Goal: Navigation & Orientation: Find specific page/section

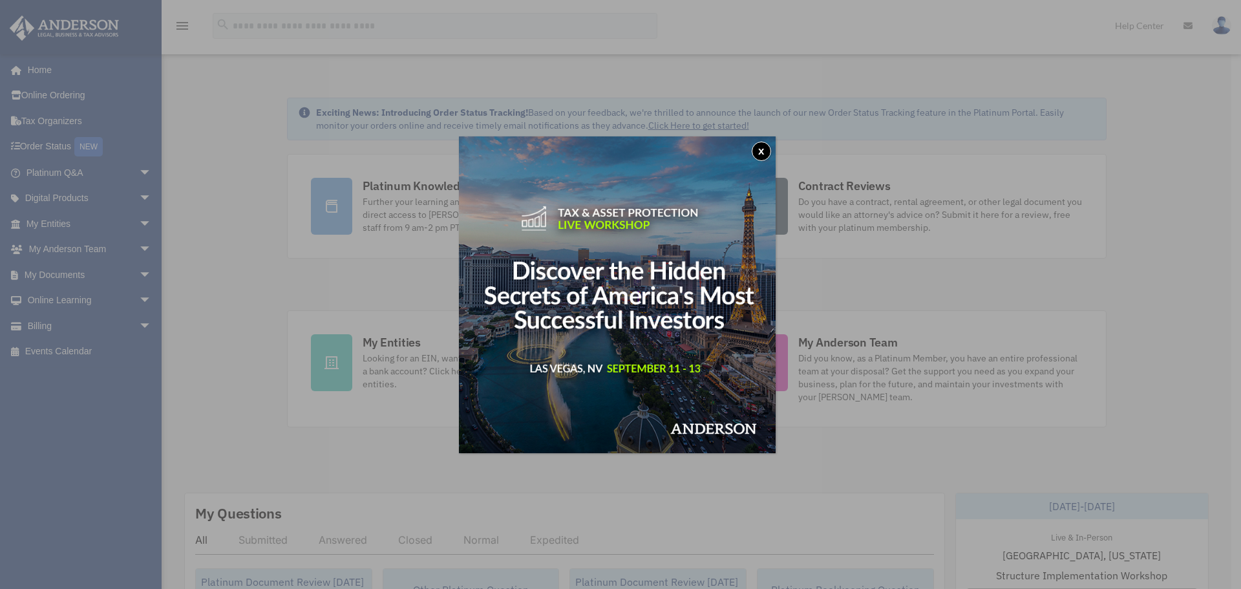
click at [765, 148] on button "x" at bounding box center [761, 151] width 19 height 19
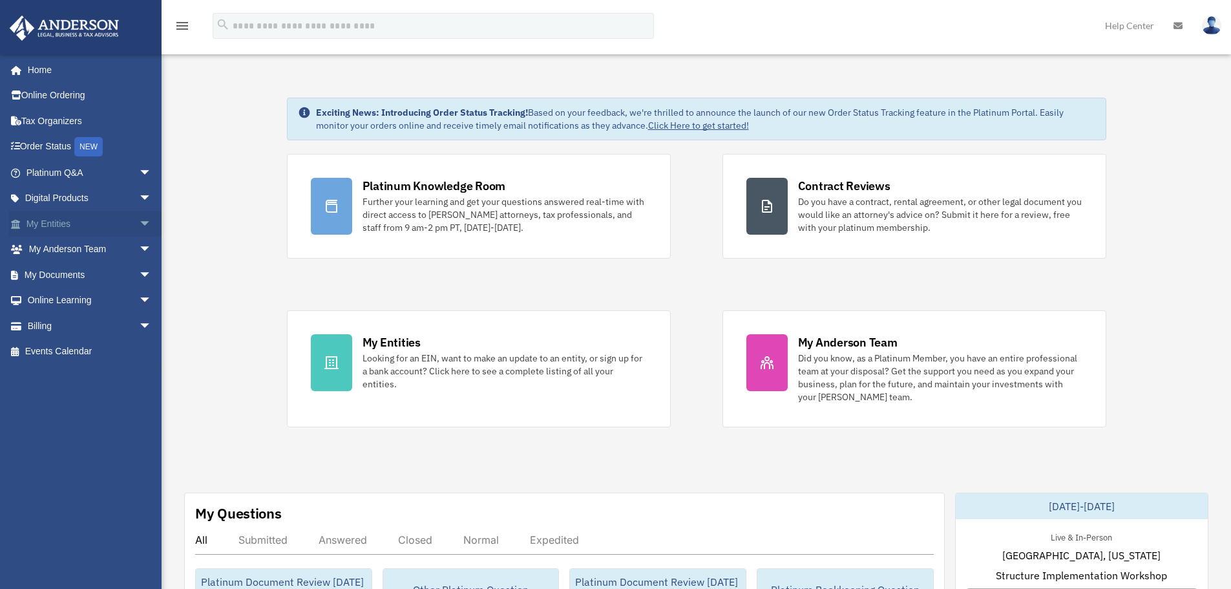
click at [48, 226] on link "My Entities arrow_drop_down" at bounding box center [90, 224] width 162 height 26
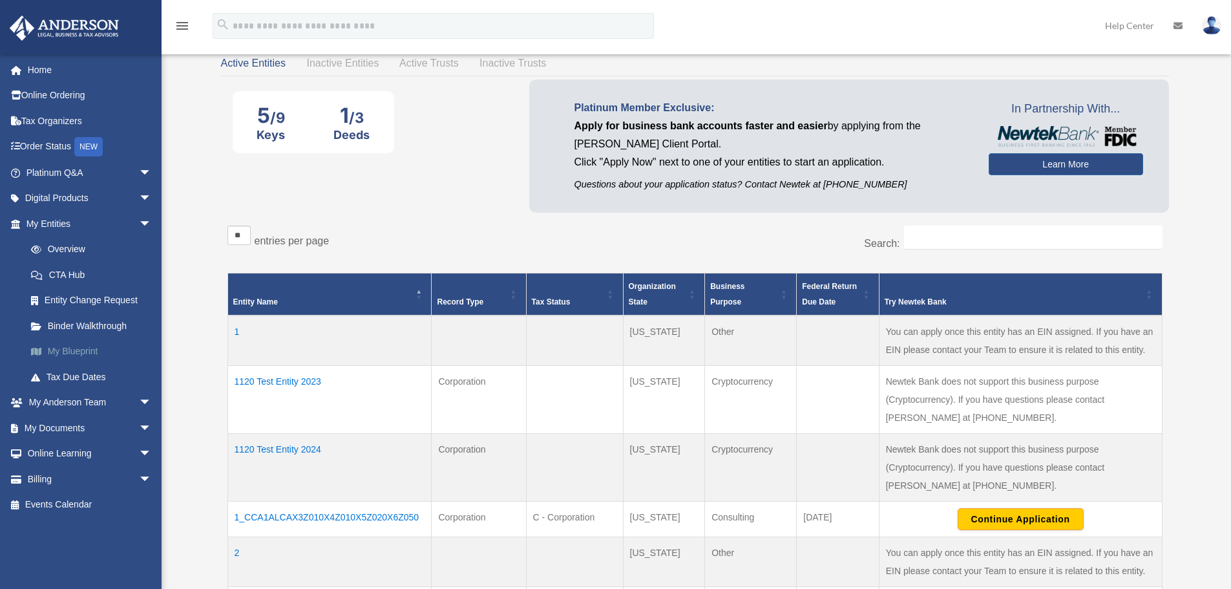
scroll to position [65, 0]
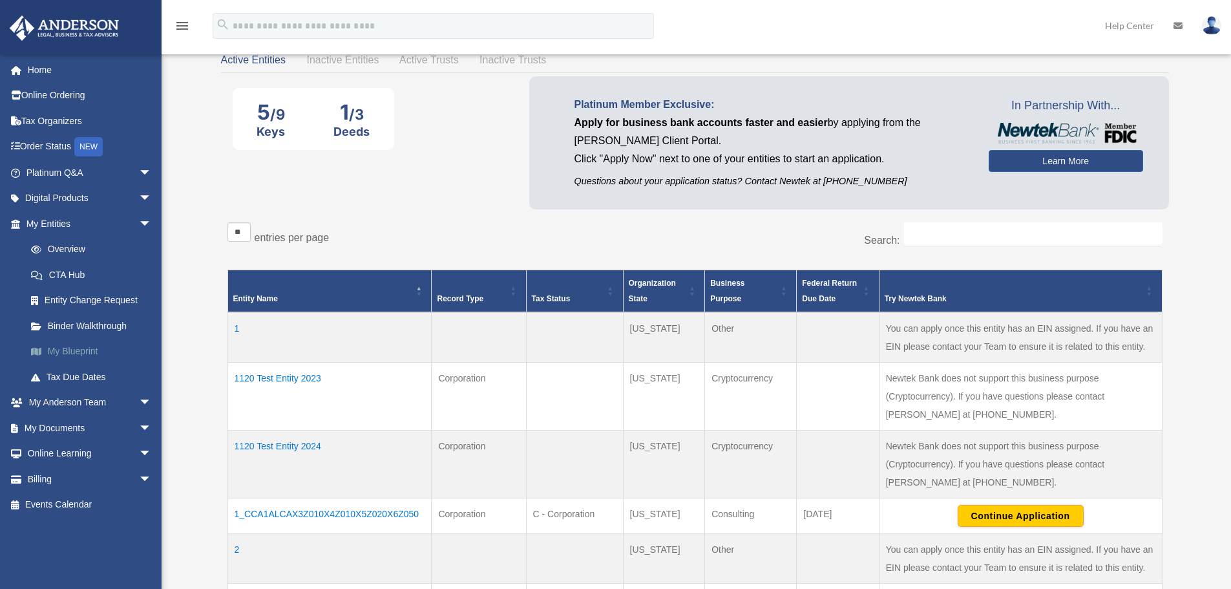
click at [75, 354] on link "My Blueprint" at bounding box center [94, 352] width 153 height 26
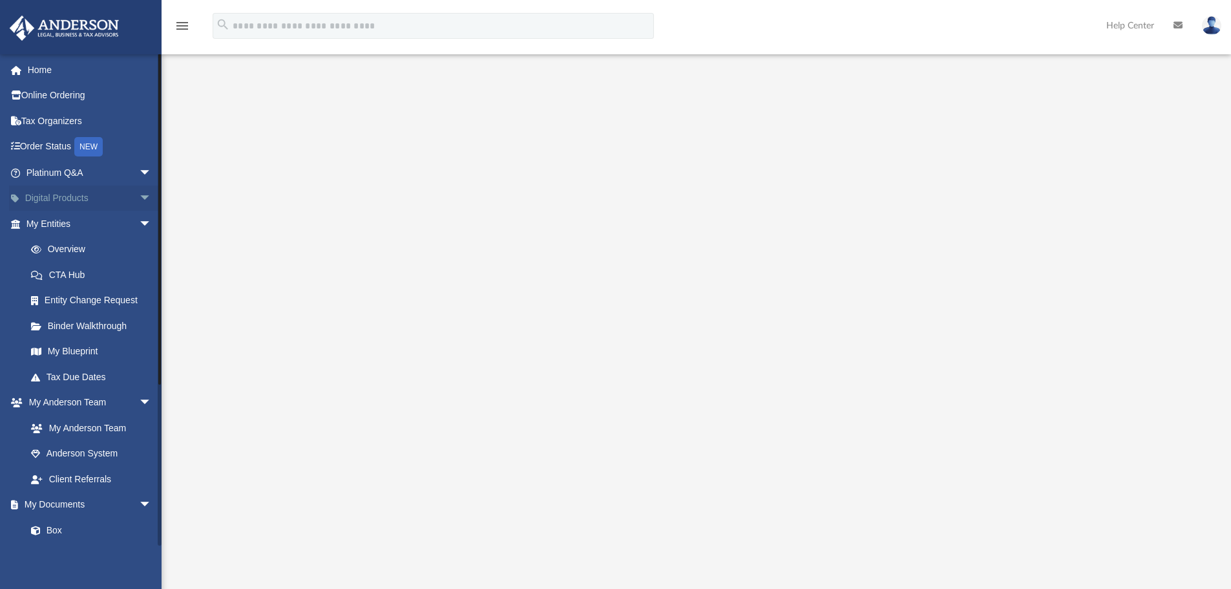
click at [69, 196] on link "Digital Products arrow_drop_down" at bounding box center [90, 199] width 162 height 26
click at [139, 198] on span "arrow_drop_down" at bounding box center [152, 199] width 26 height 27
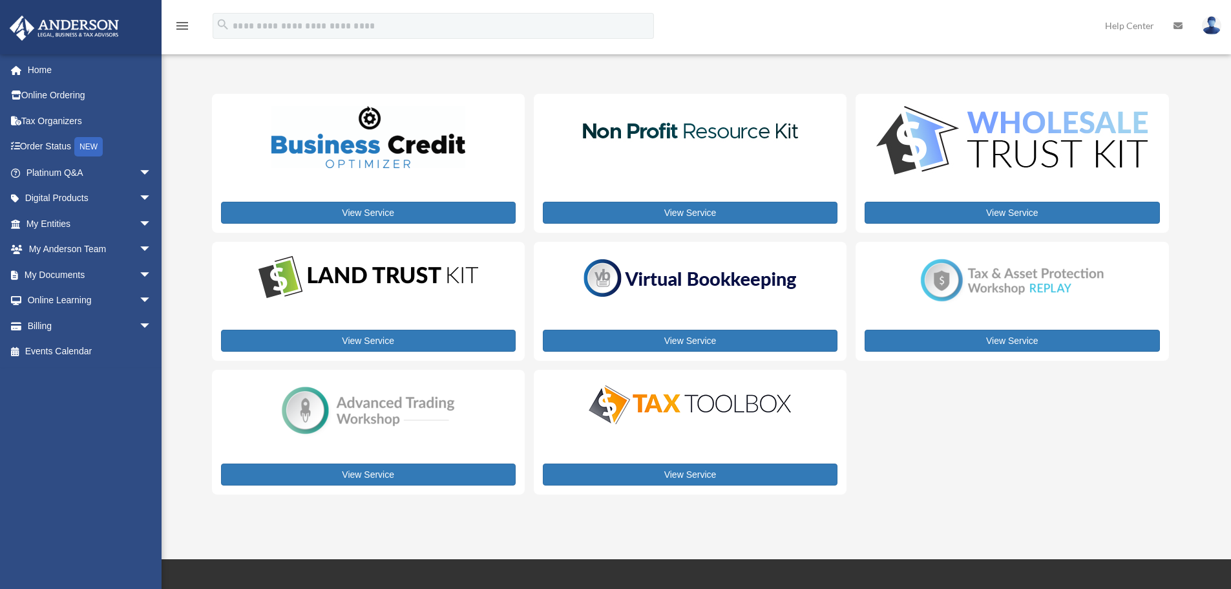
click at [139, 198] on span "arrow_drop_down" at bounding box center [152, 199] width 26 height 27
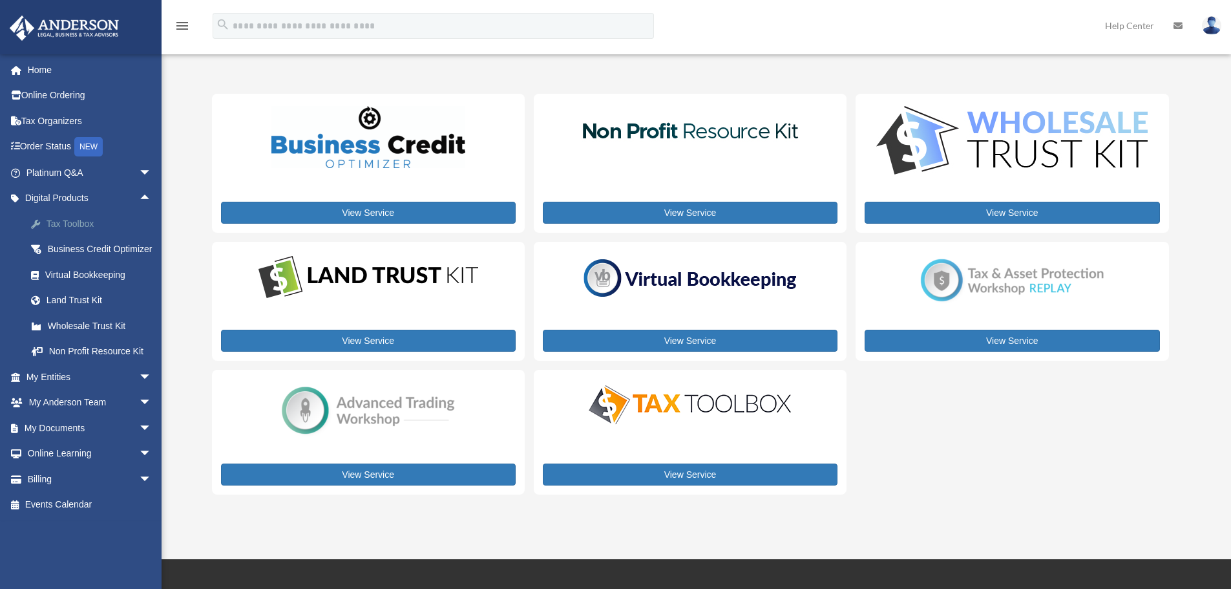
click at [70, 224] on div "Tax Toolbox" at bounding box center [100, 224] width 110 height 16
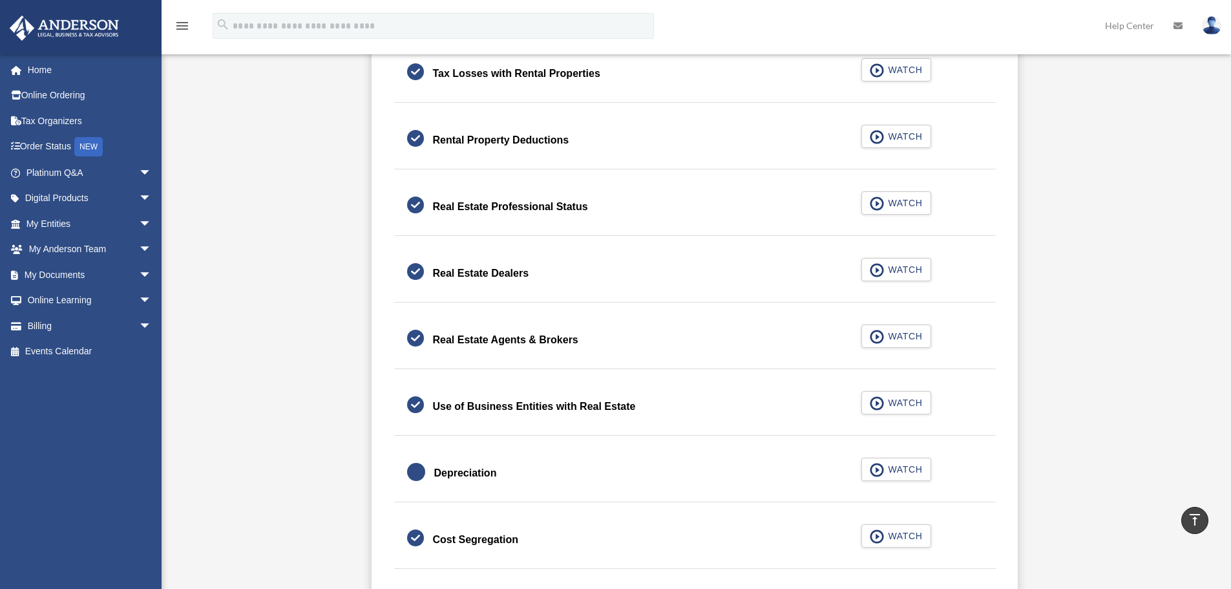
scroll to position [970, 0]
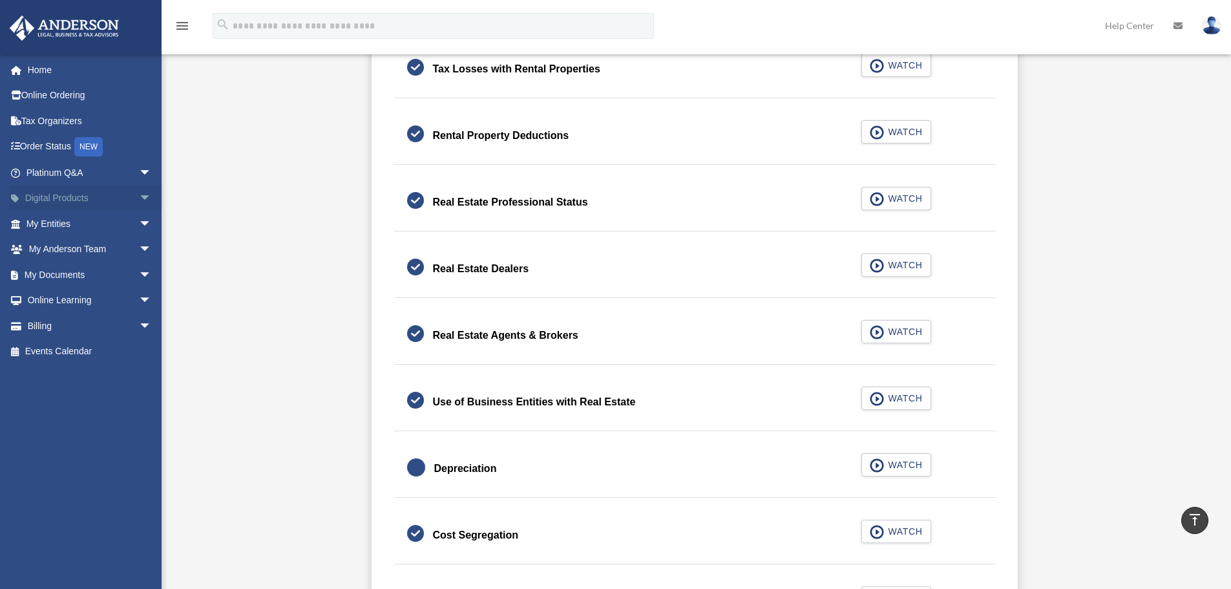
click at [139, 200] on span "arrow_drop_down" at bounding box center [152, 199] width 26 height 27
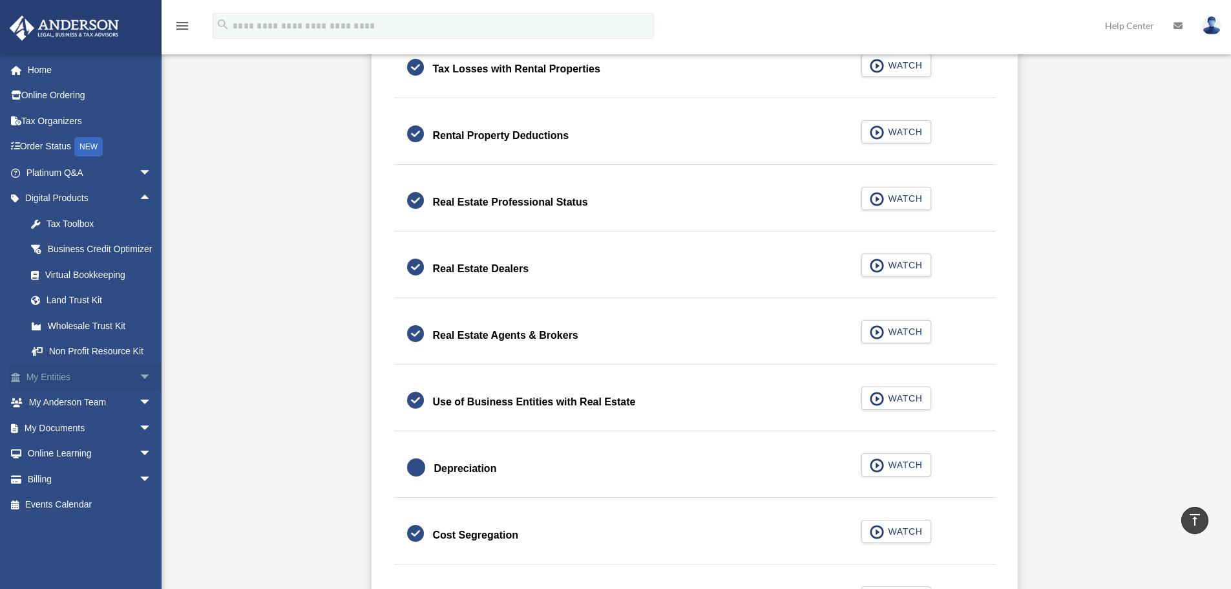
click at [139, 390] on span "arrow_drop_down" at bounding box center [152, 377] width 26 height 27
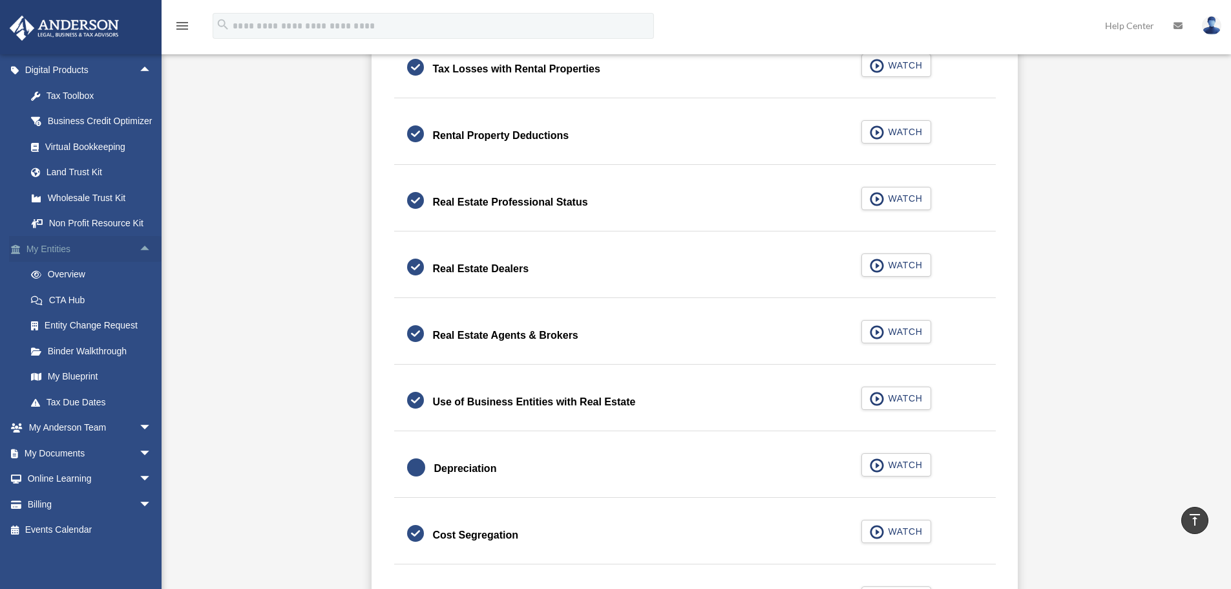
scroll to position [144, 0]
click at [139, 428] on span "arrow_drop_down" at bounding box center [152, 428] width 26 height 27
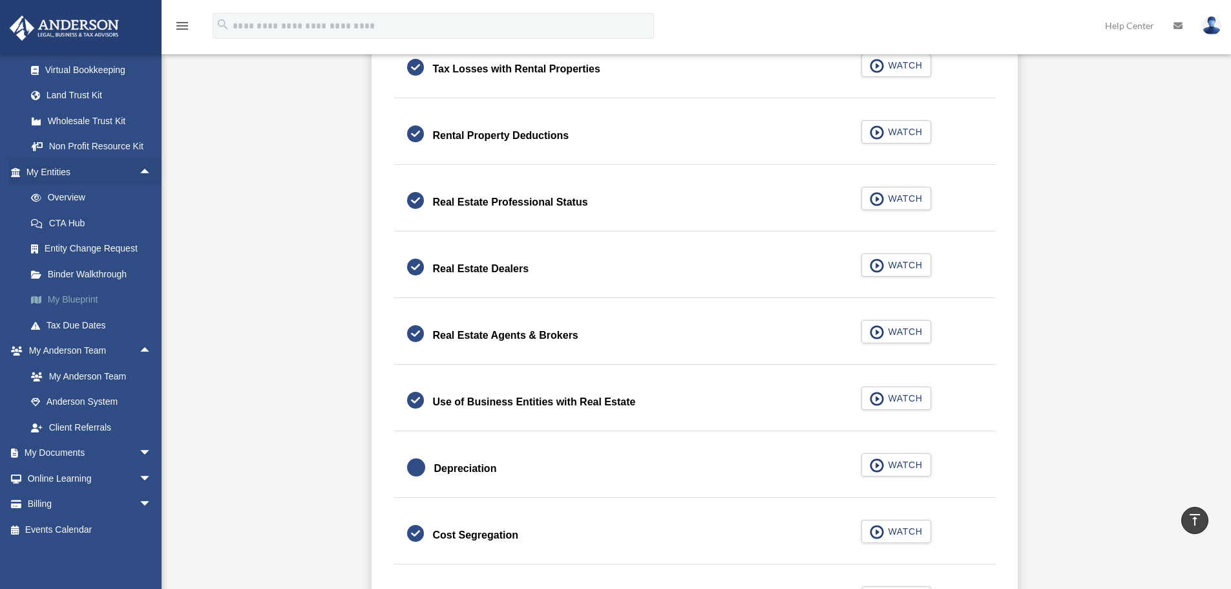
scroll to position [220, 0]
click at [139, 453] on span "arrow_drop_down" at bounding box center [152, 453] width 26 height 27
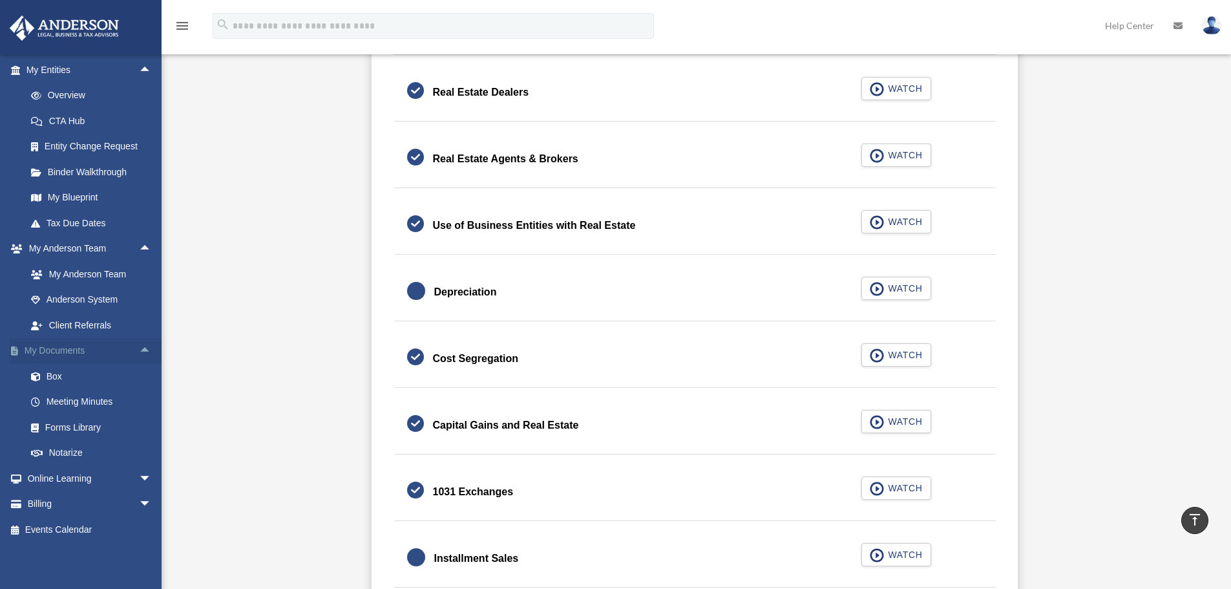
scroll to position [1164, 0]
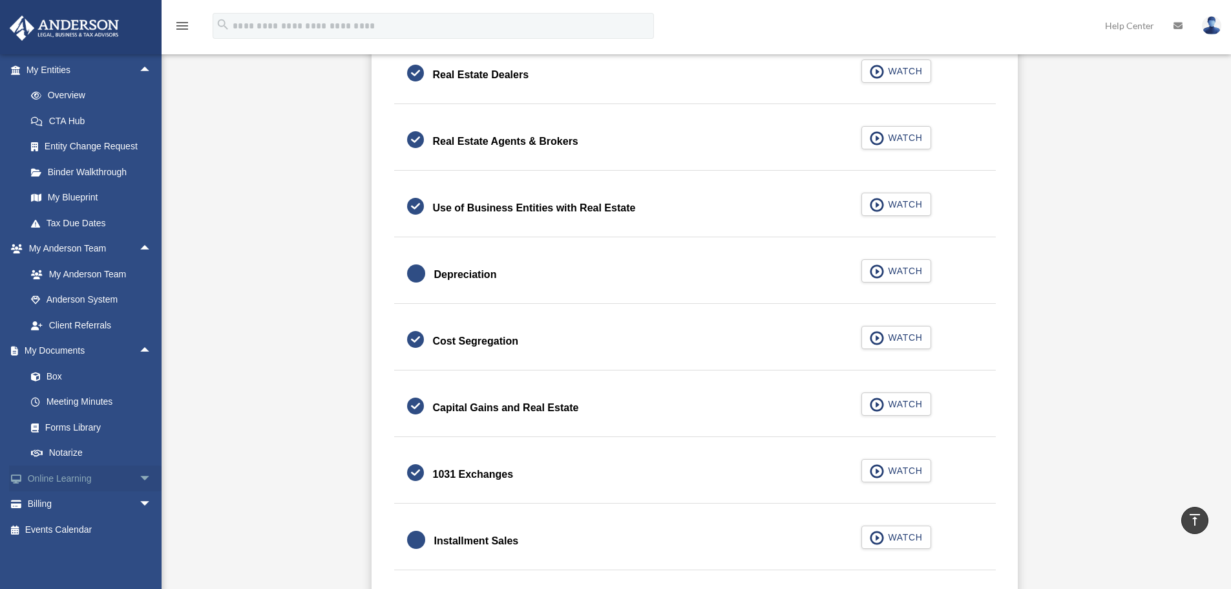
click at [139, 479] on span "arrow_drop_down" at bounding box center [152, 478] width 26 height 27
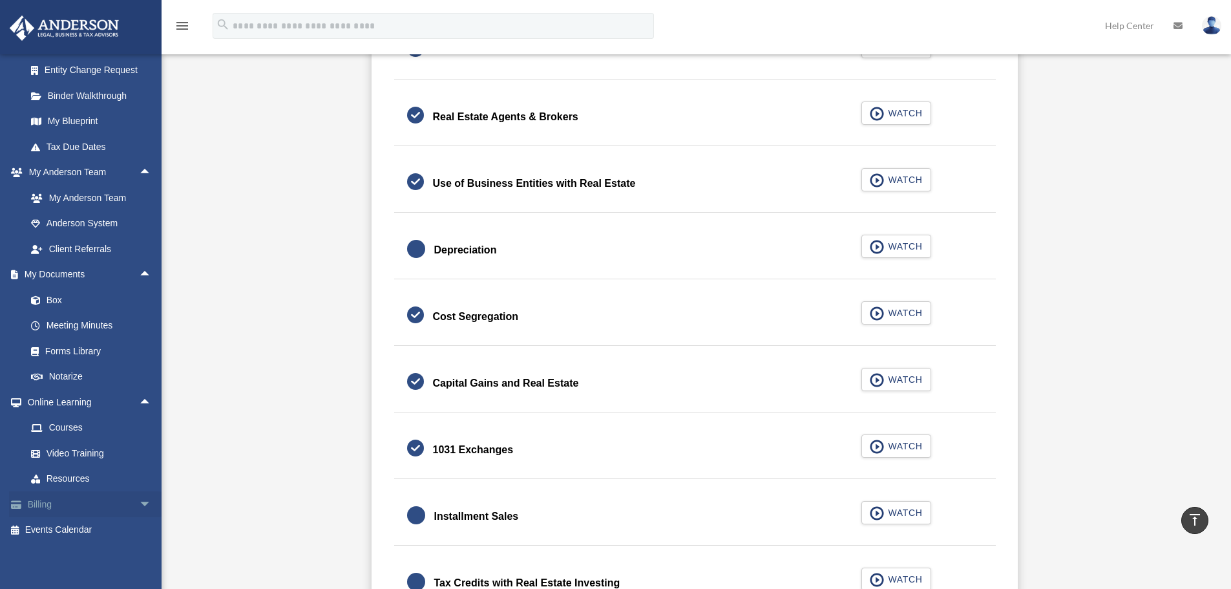
scroll to position [1228, 0]
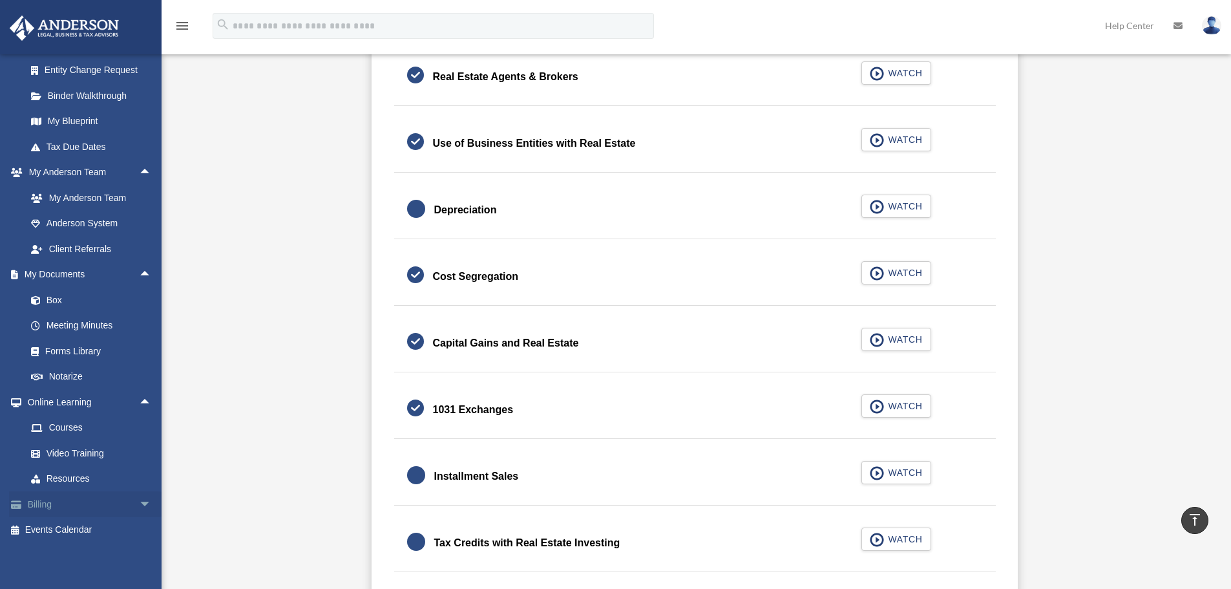
click at [139, 505] on span "arrow_drop_down" at bounding box center [152, 504] width 26 height 27
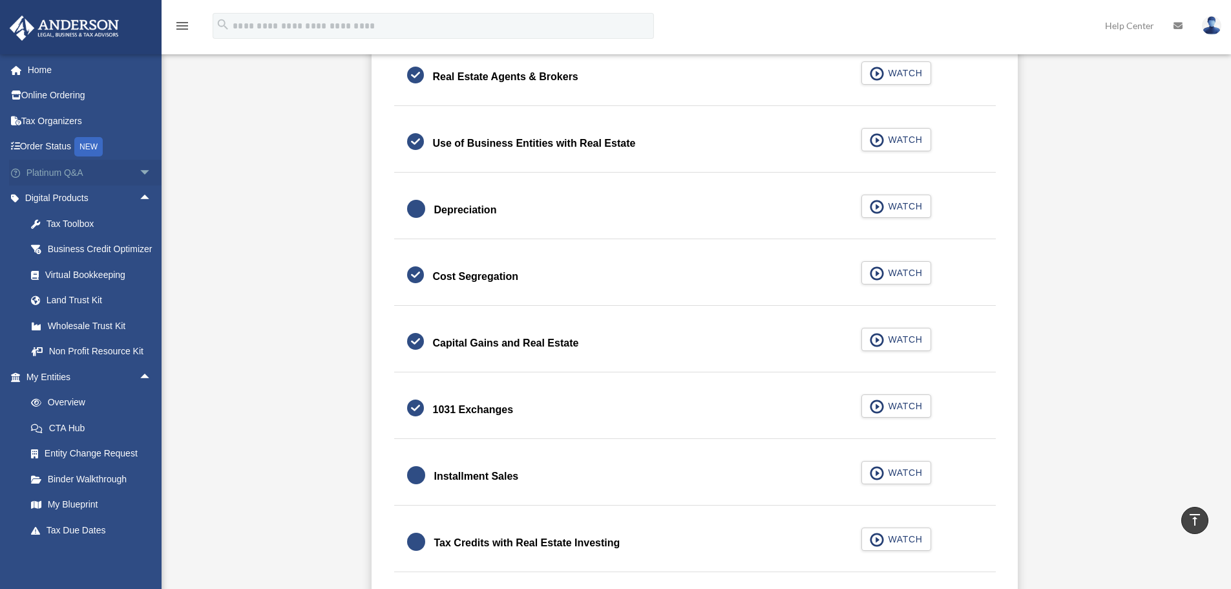
click at [139, 174] on span "arrow_drop_down" at bounding box center [152, 173] width 26 height 27
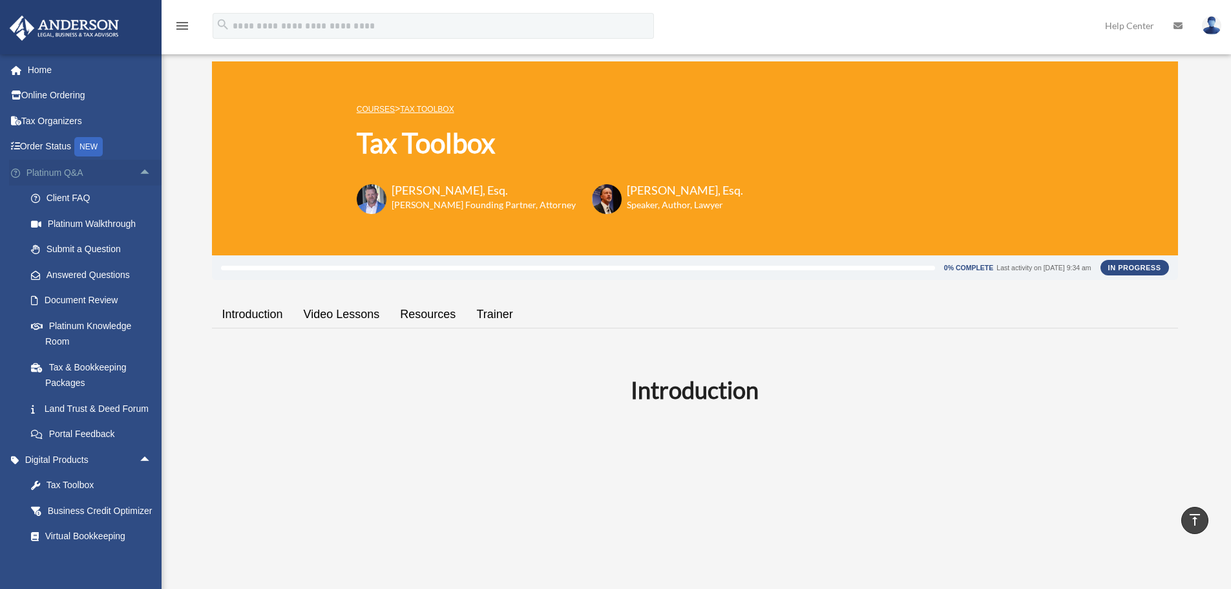
scroll to position [0, 0]
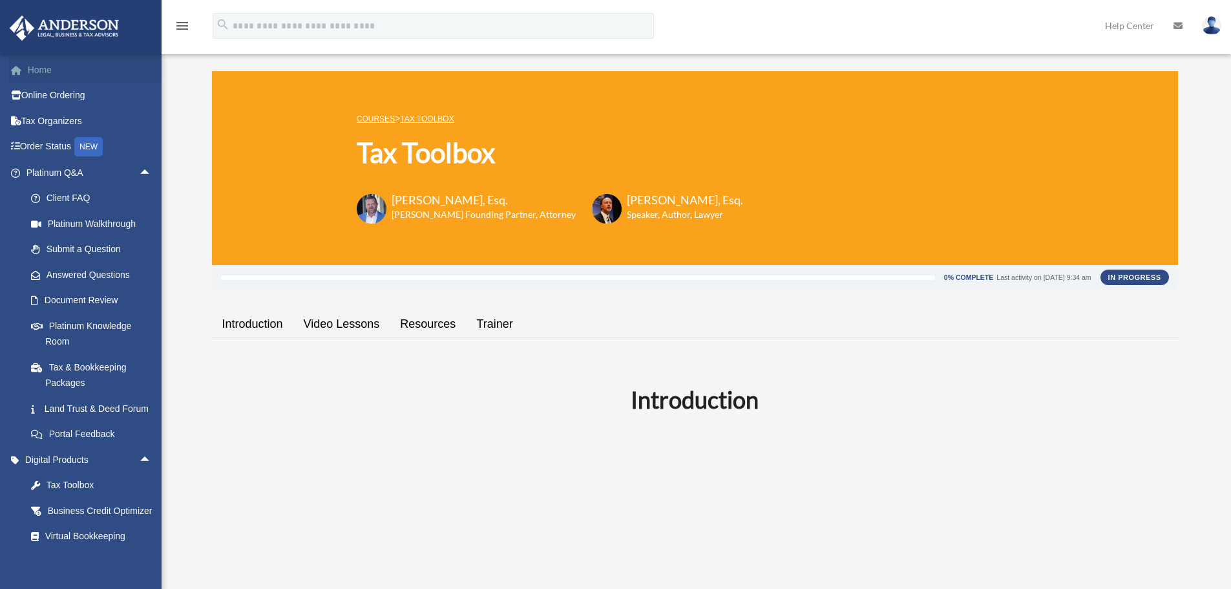
drag, startPoint x: 43, startPoint y: 69, endPoint x: 45, endPoint y: 80, distance: 10.5
click at [44, 69] on link "Home" at bounding box center [90, 70] width 162 height 26
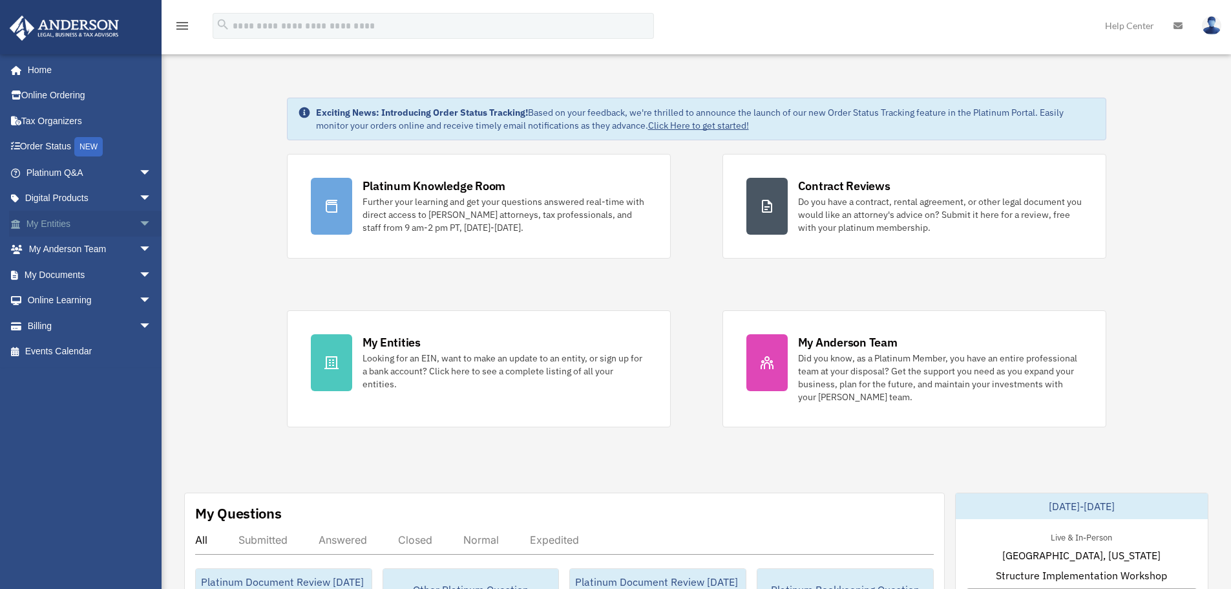
click at [139, 221] on span "arrow_drop_down" at bounding box center [152, 224] width 26 height 27
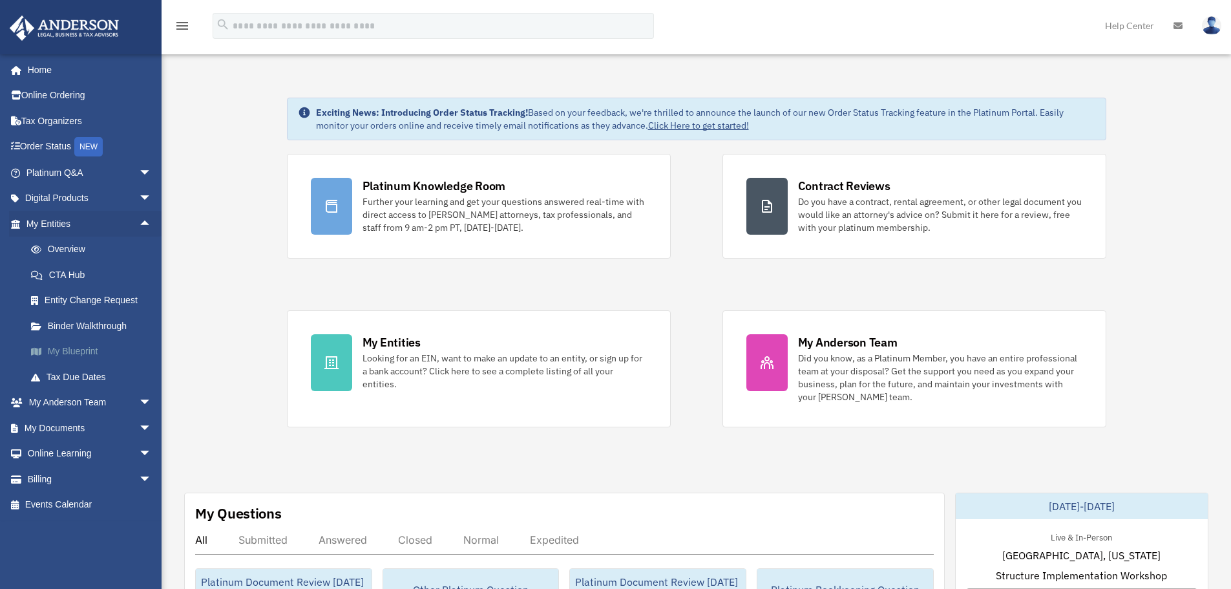
click at [81, 357] on link "My Blueprint" at bounding box center [94, 352] width 153 height 26
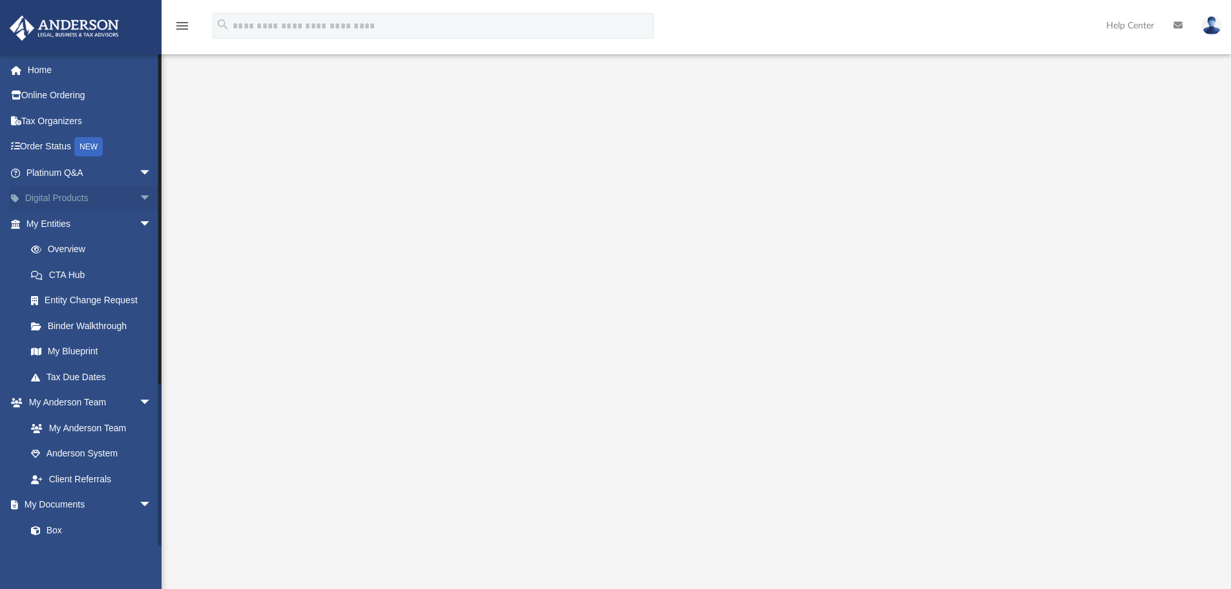
click at [54, 193] on link "Digital Products arrow_drop_down" at bounding box center [90, 199] width 162 height 26
click at [139, 197] on span "arrow_drop_down" at bounding box center [152, 199] width 26 height 27
